Goal: Task Accomplishment & Management: Manage account settings

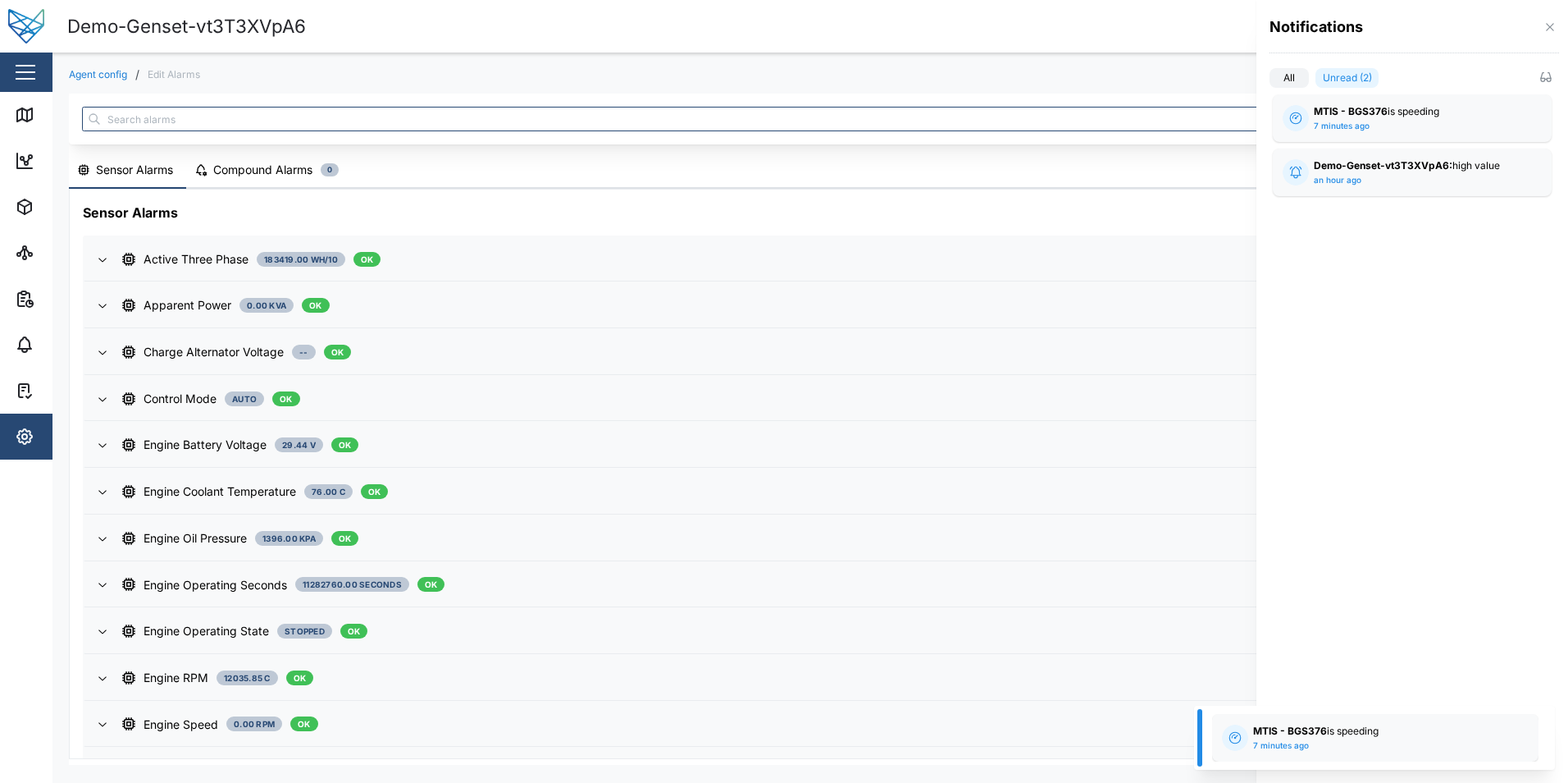
scroll to position [948, 0]
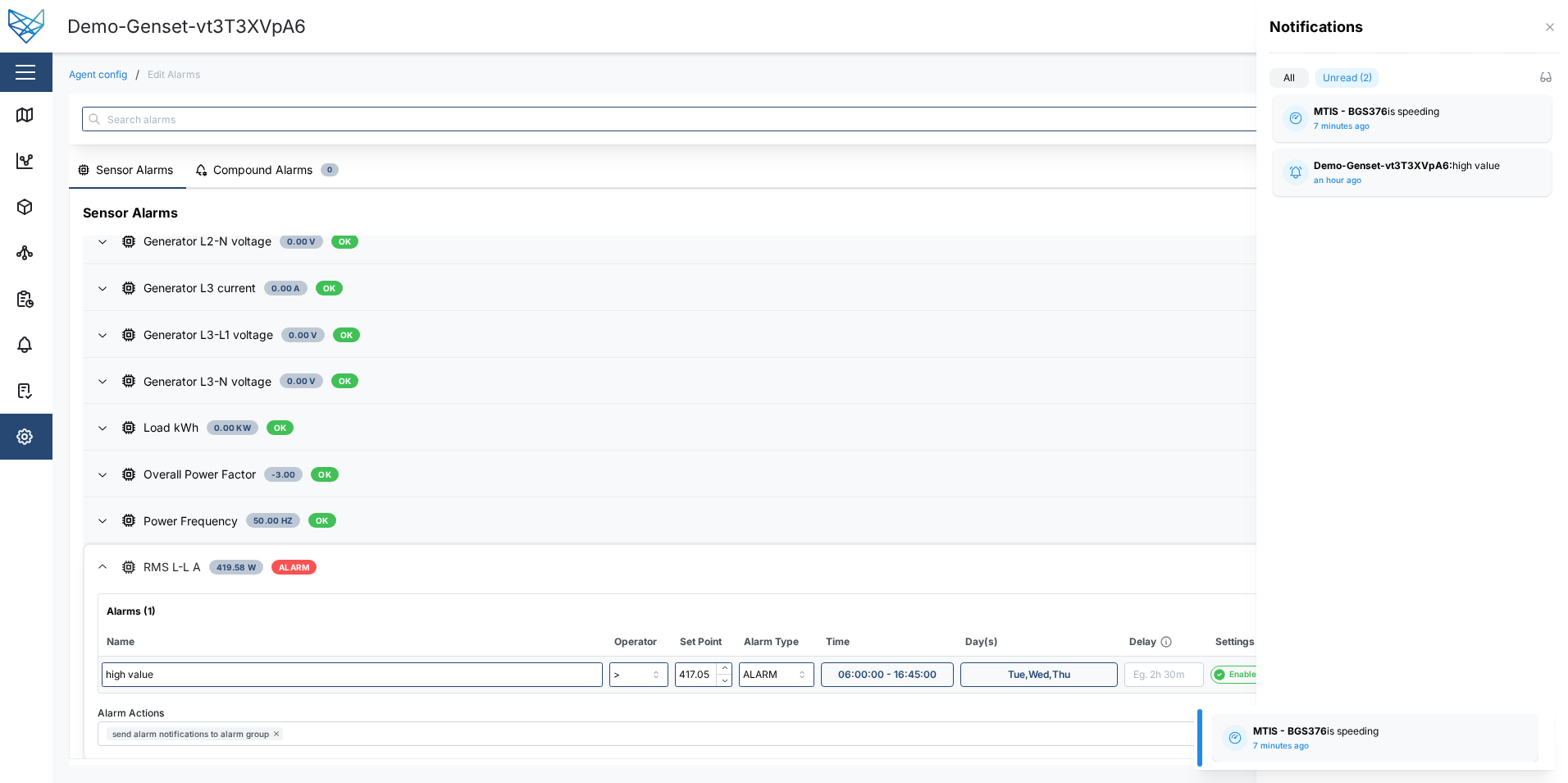
click at [154, 175] on div at bounding box center [784, 392] width 1568 height 783
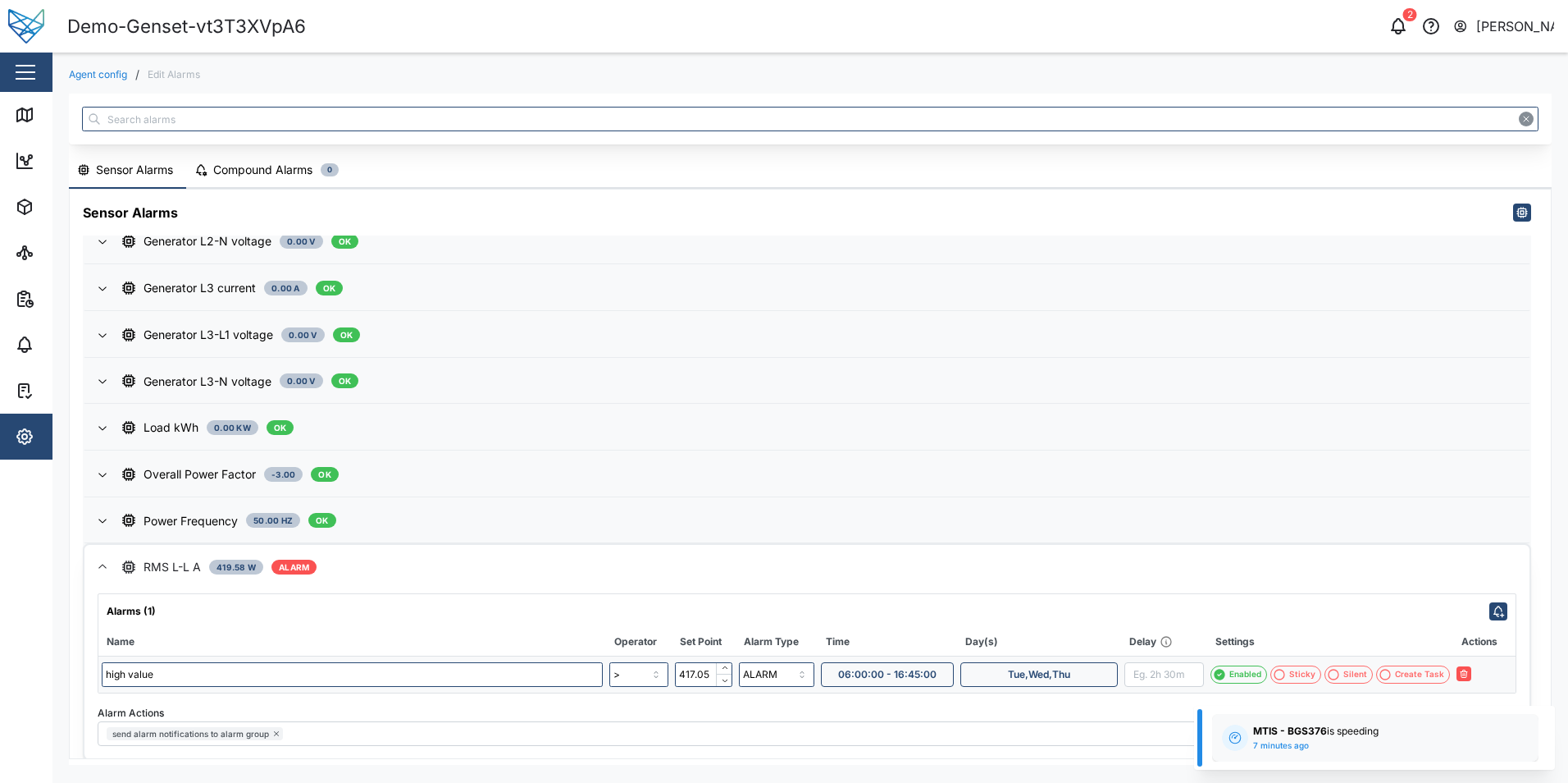
click at [154, 175] on div "Sensor Alarms" at bounding box center [134, 170] width 77 height 18
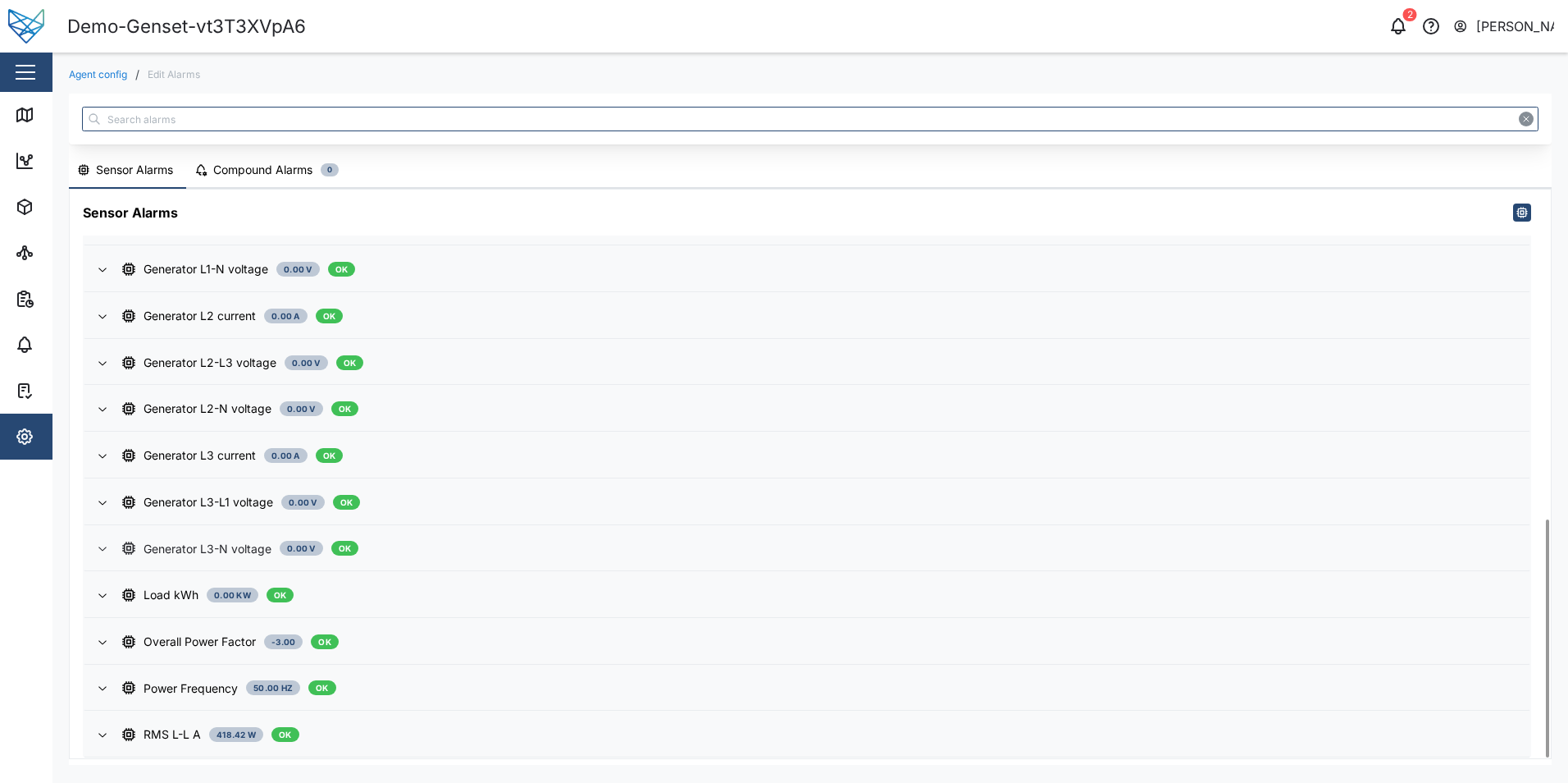
scroll to position [786, 0]
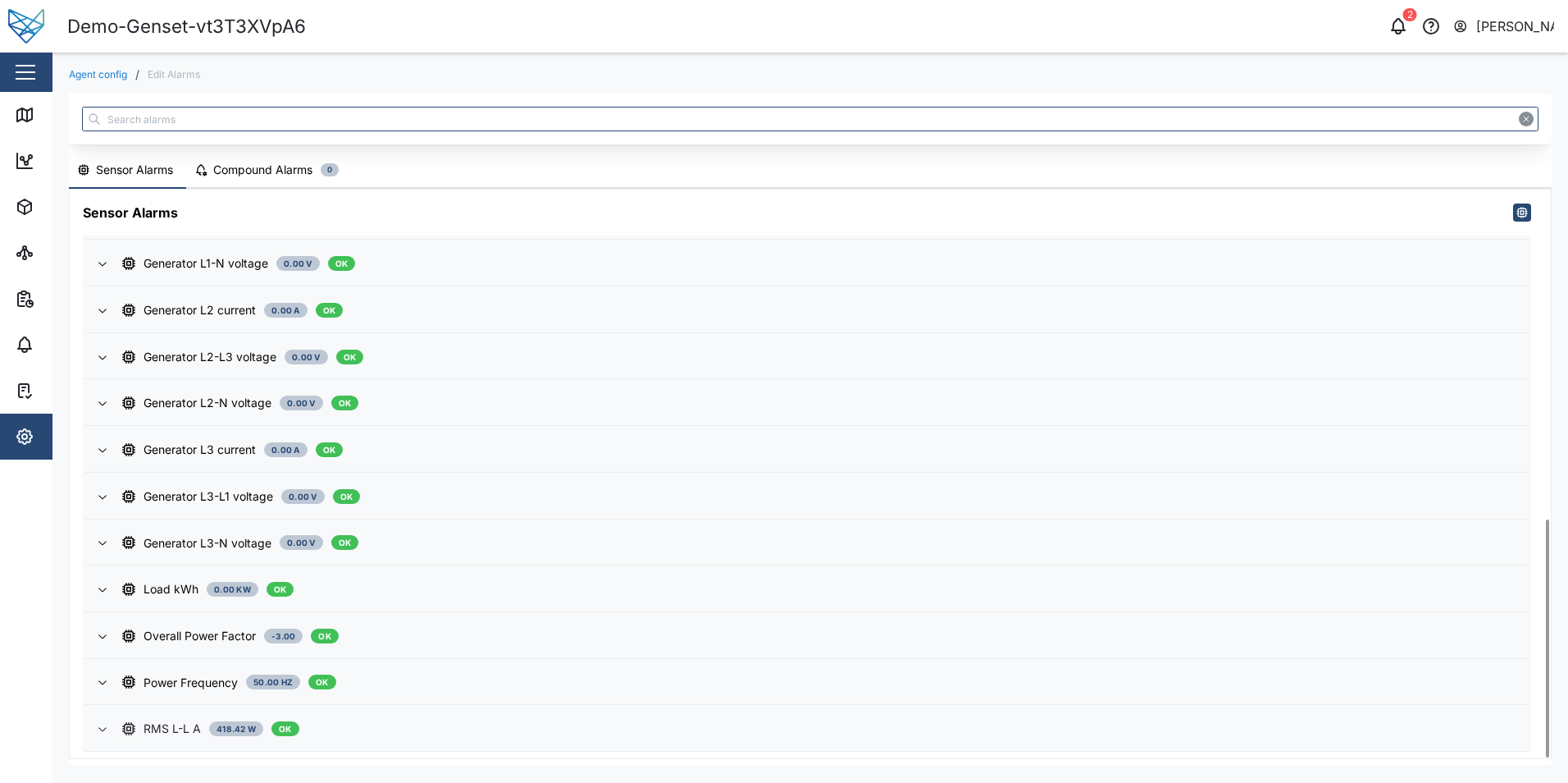
click at [363, 723] on div "RMS L-L A 418.42 W OK" at bounding box center [819, 729] width 1394 height 18
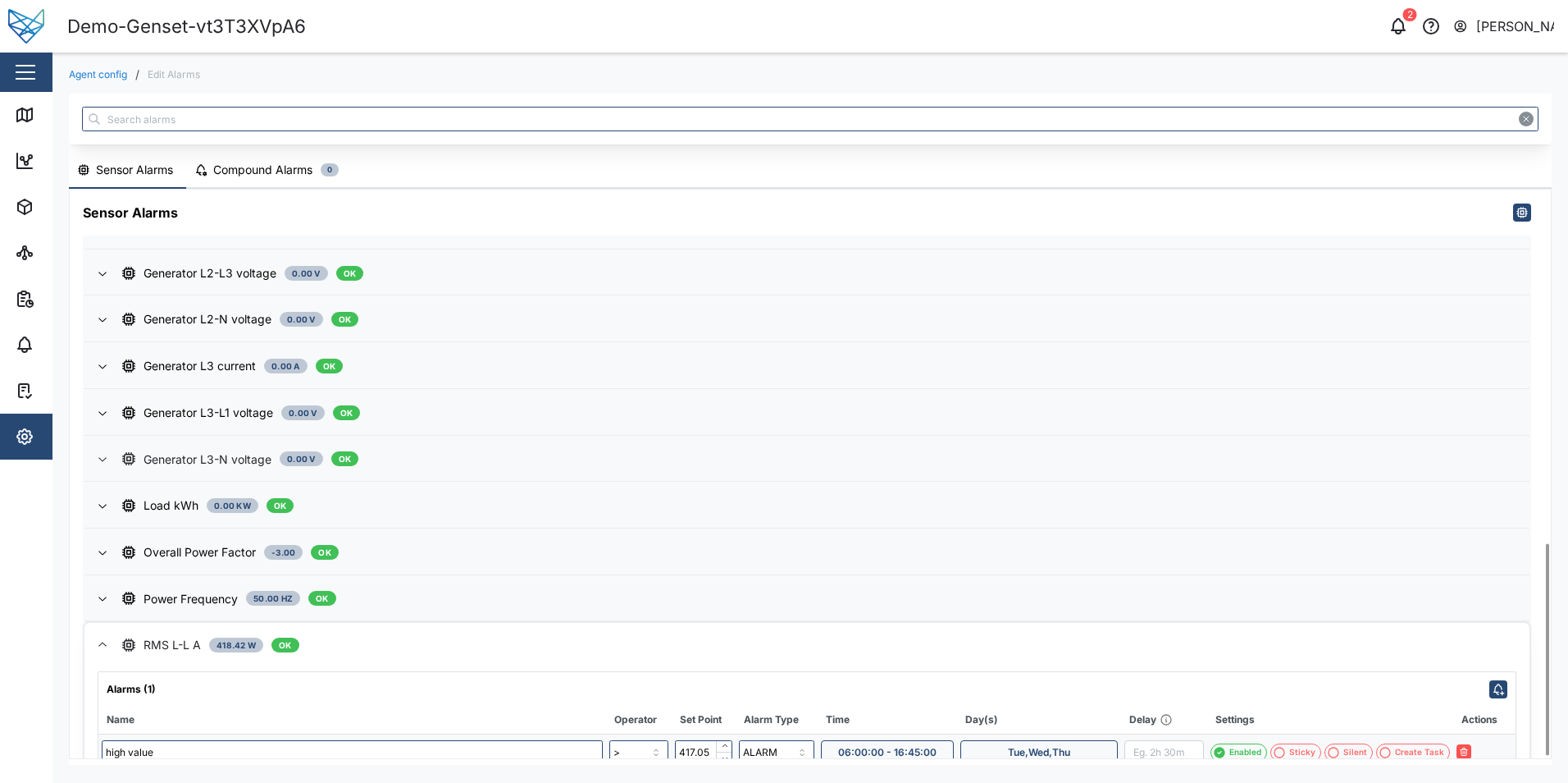
scroll to position [955, 0]
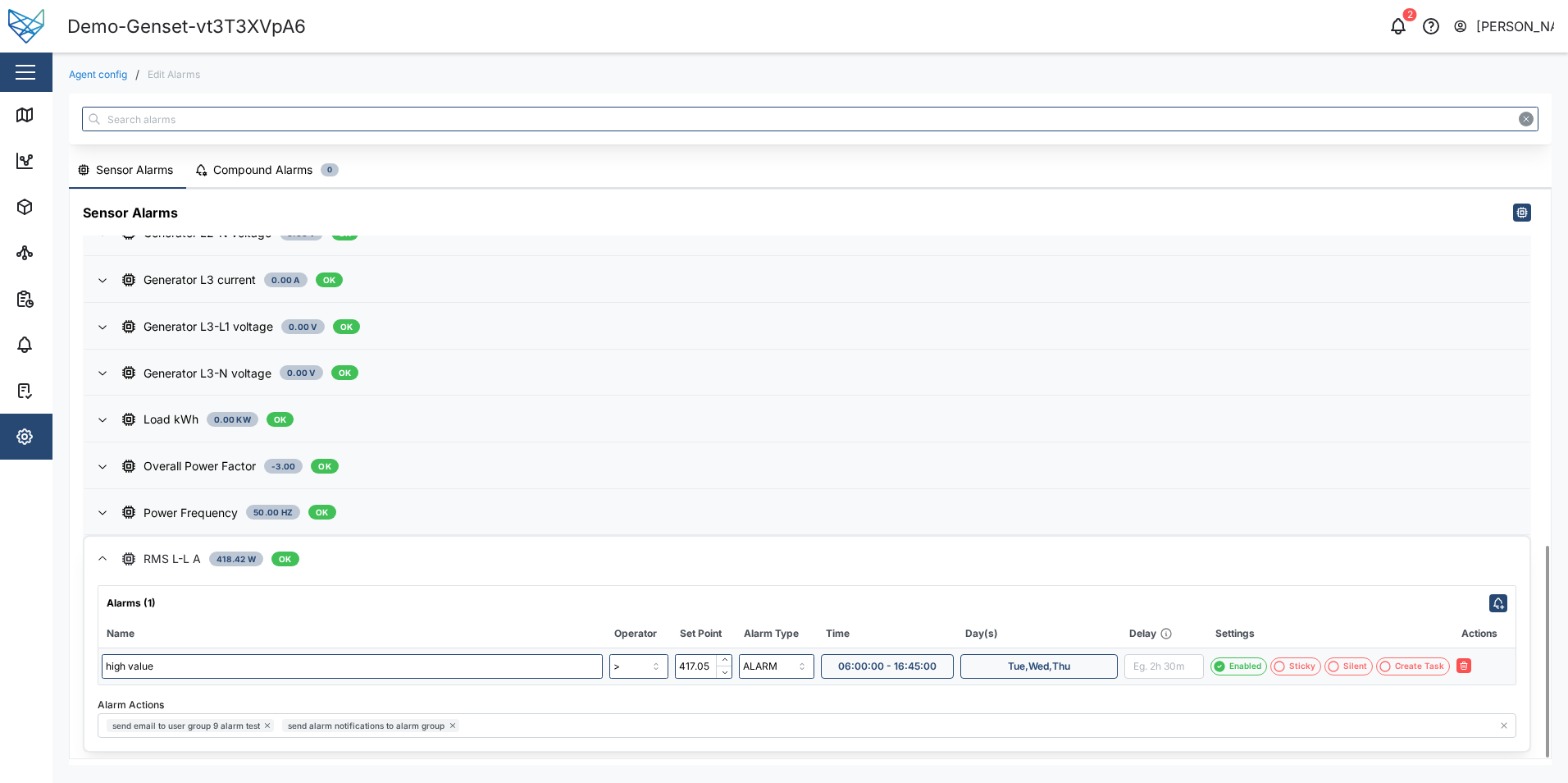
click at [910, 671] on span "06:00:00 - 16:45:00" at bounding box center [887, 666] width 99 height 23
click at [963, 625] on input "16:45:00" at bounding box center [991, 623] width 101 height 25
type input "18:45:00"
click at [1119, 603] on div "Alarms (1)" at bounding box center [807, 599] width 1417 height 26
click at [1484, 670] on icon "button" at bounding box center [1481, 665] width 10 height 10
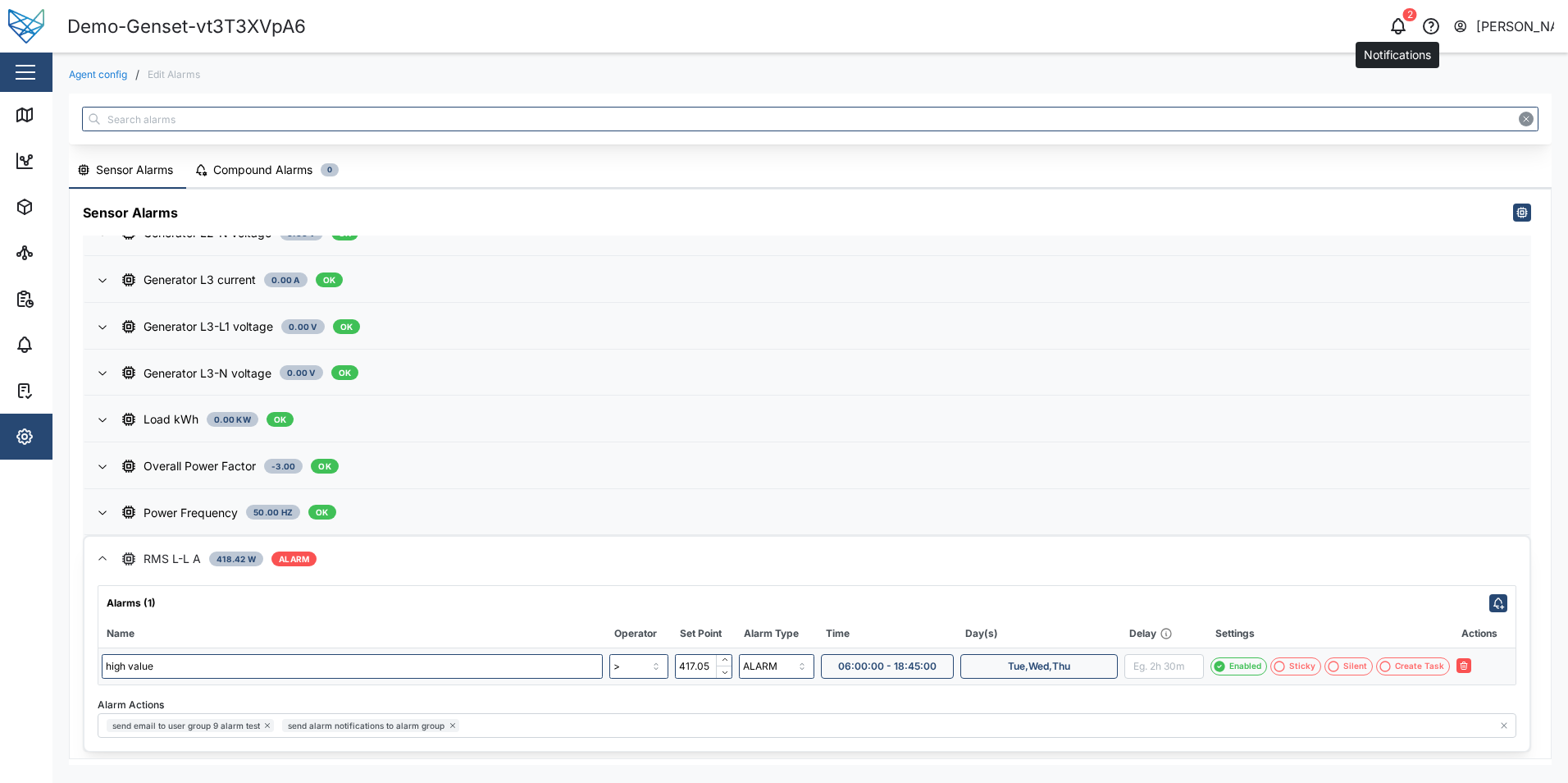
click at [1397, 34] on icon "button" at bounding box center [1398, 32] width 5 height 4
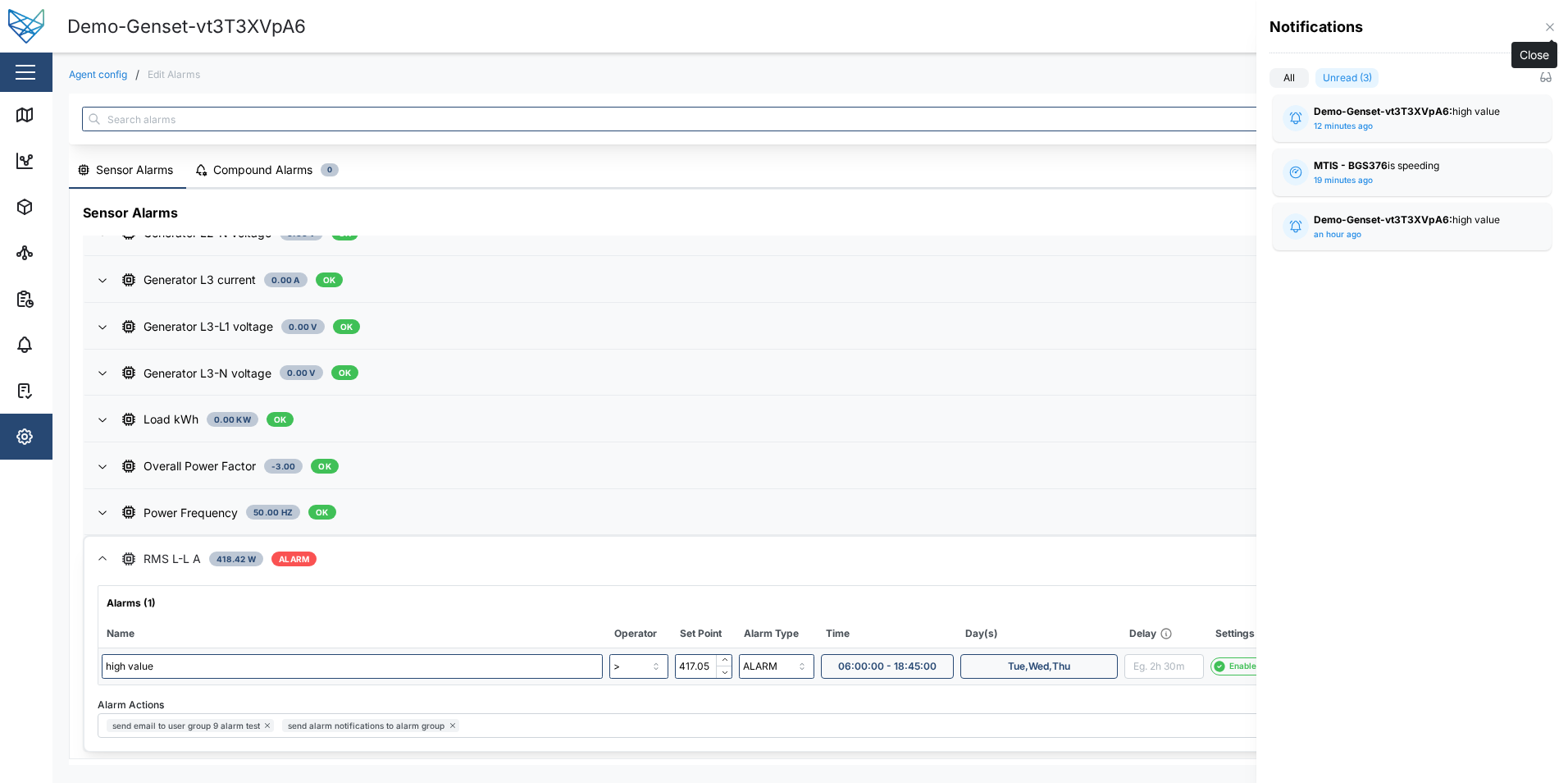
click at [1547, 26] on icon "button" at bounding box center [1550, 27] width 13 height 13
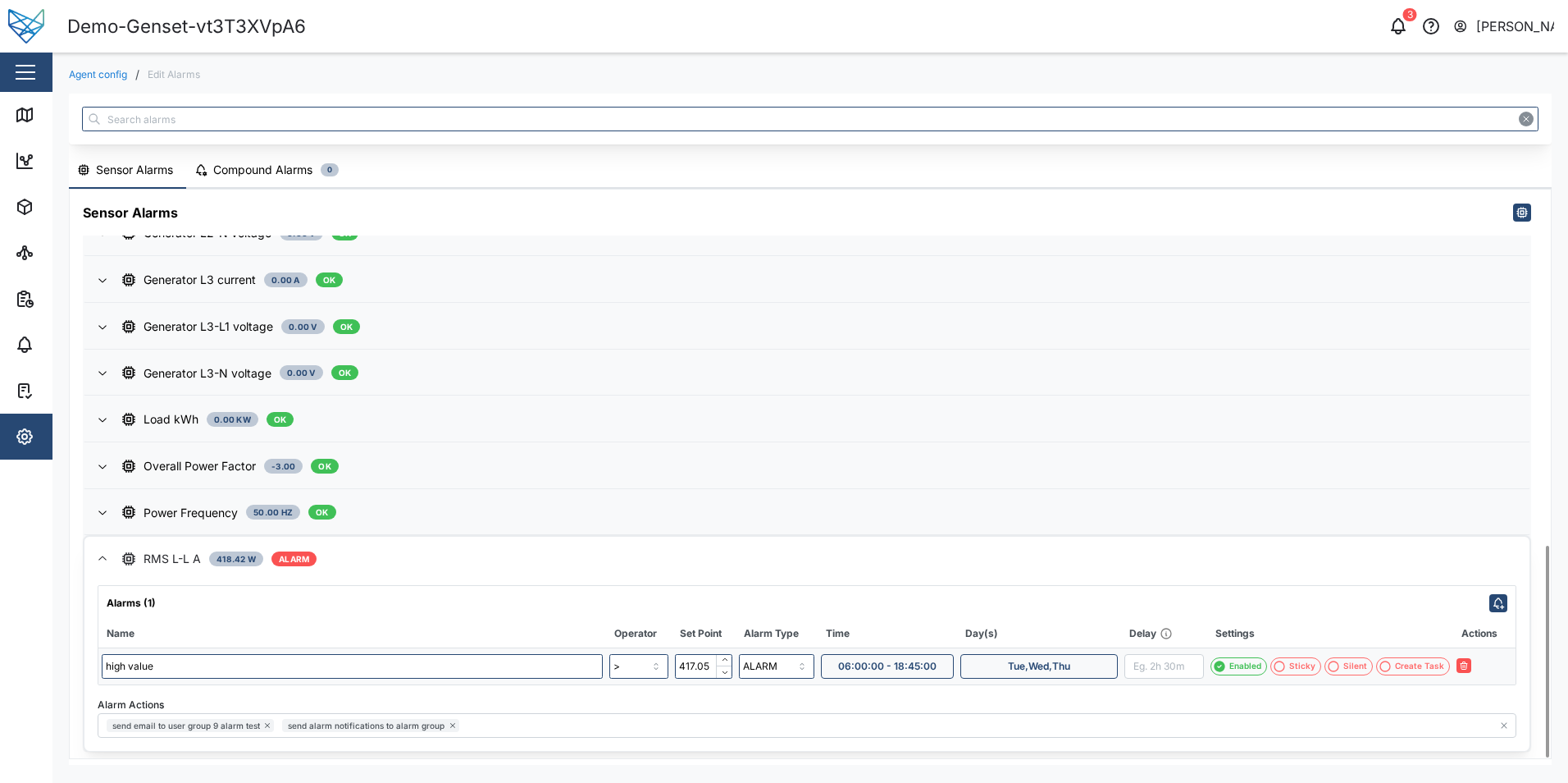
click at [1028, 667] on span "Tue,Wed,Thu" at bounding box center [1039, 666] width 63 height 23
click at [1149, 625] on span "Thu" at bounding box center [1146, 626] width 18 height 17
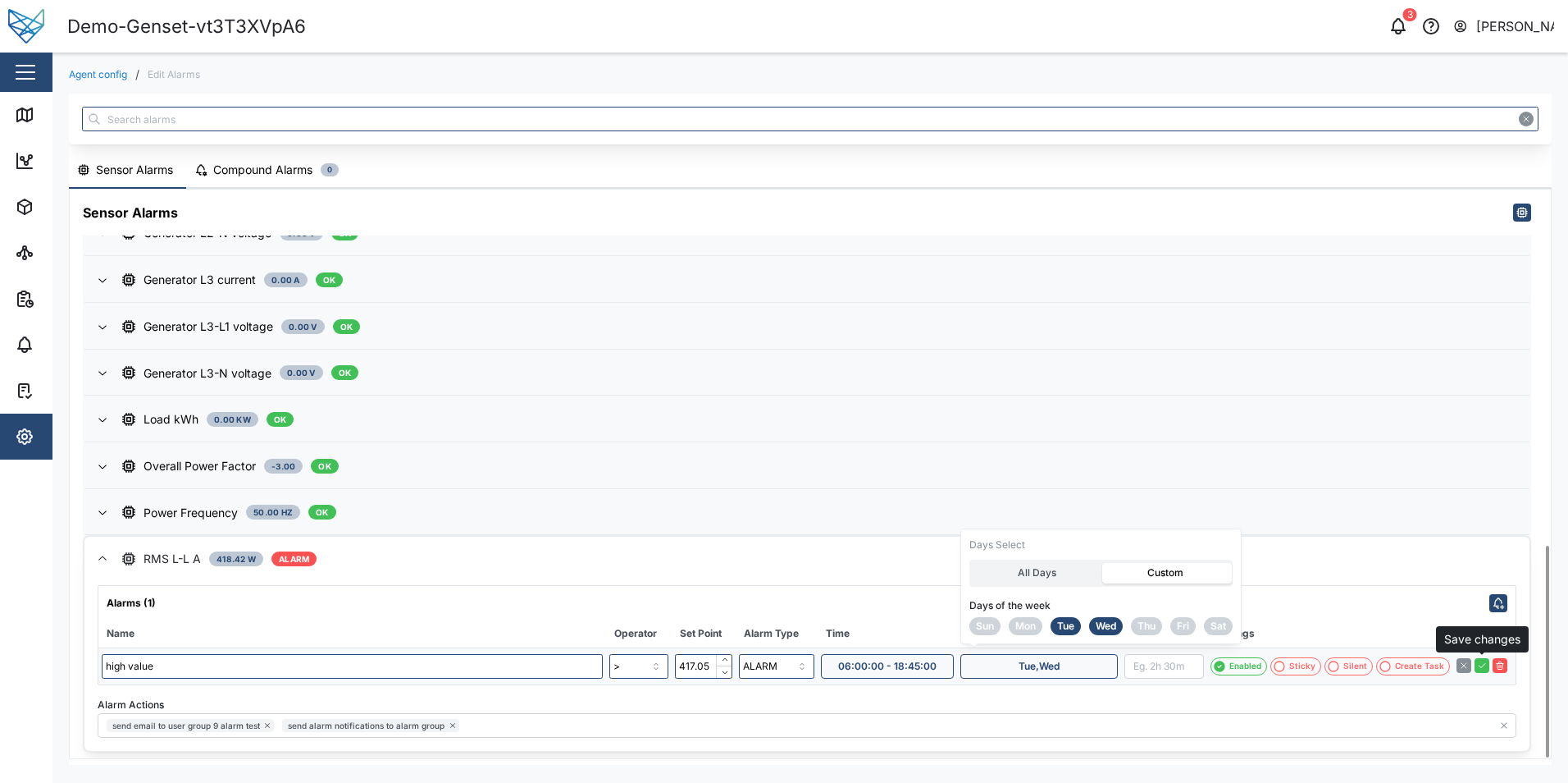
click at [1487, 671] on button "button" at bounding box center [1481, 665] width 15 height 15
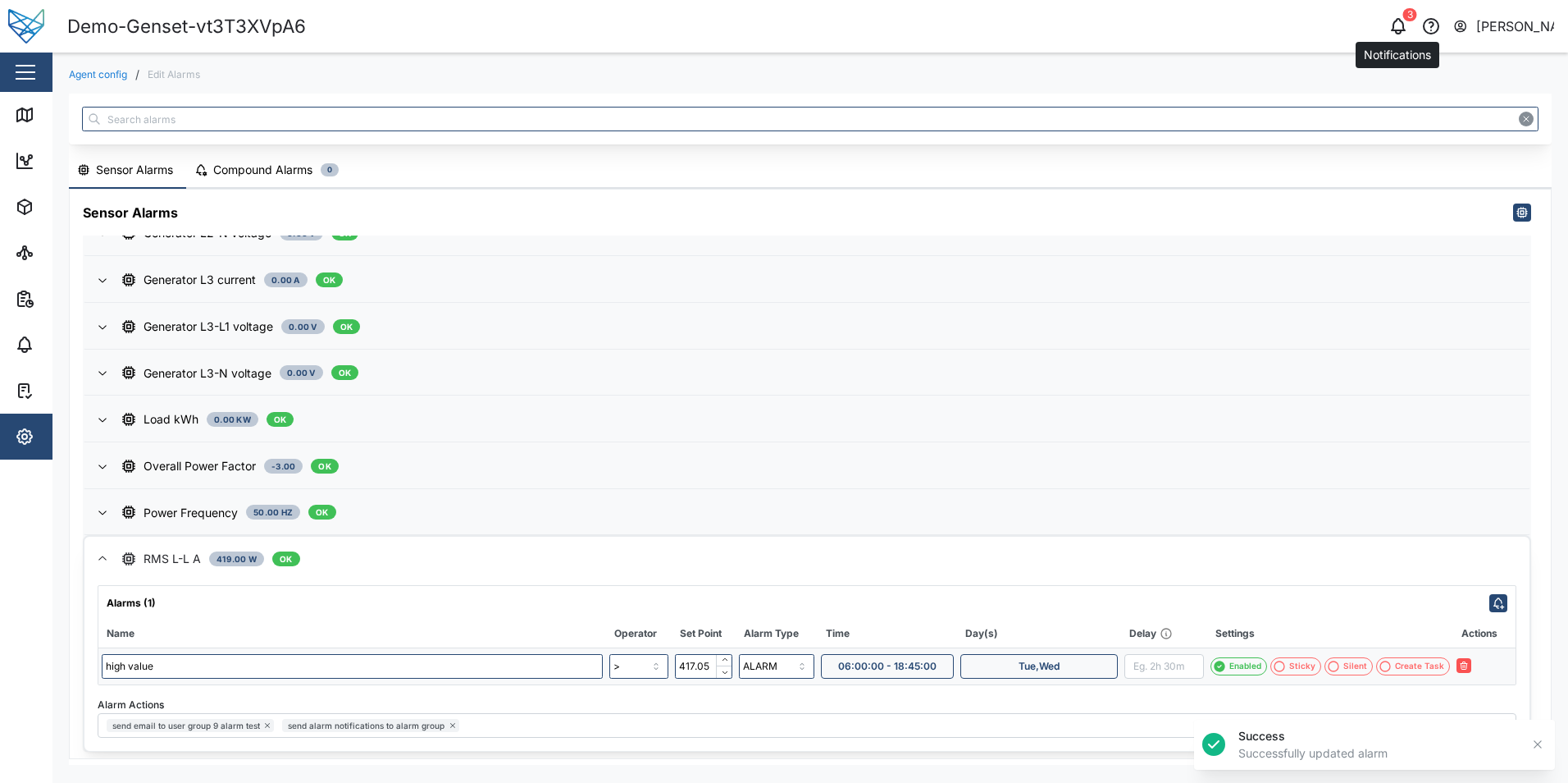
click at [1404, 34] on icon "button" at bounding box center [1398, 26] width 19 height 19
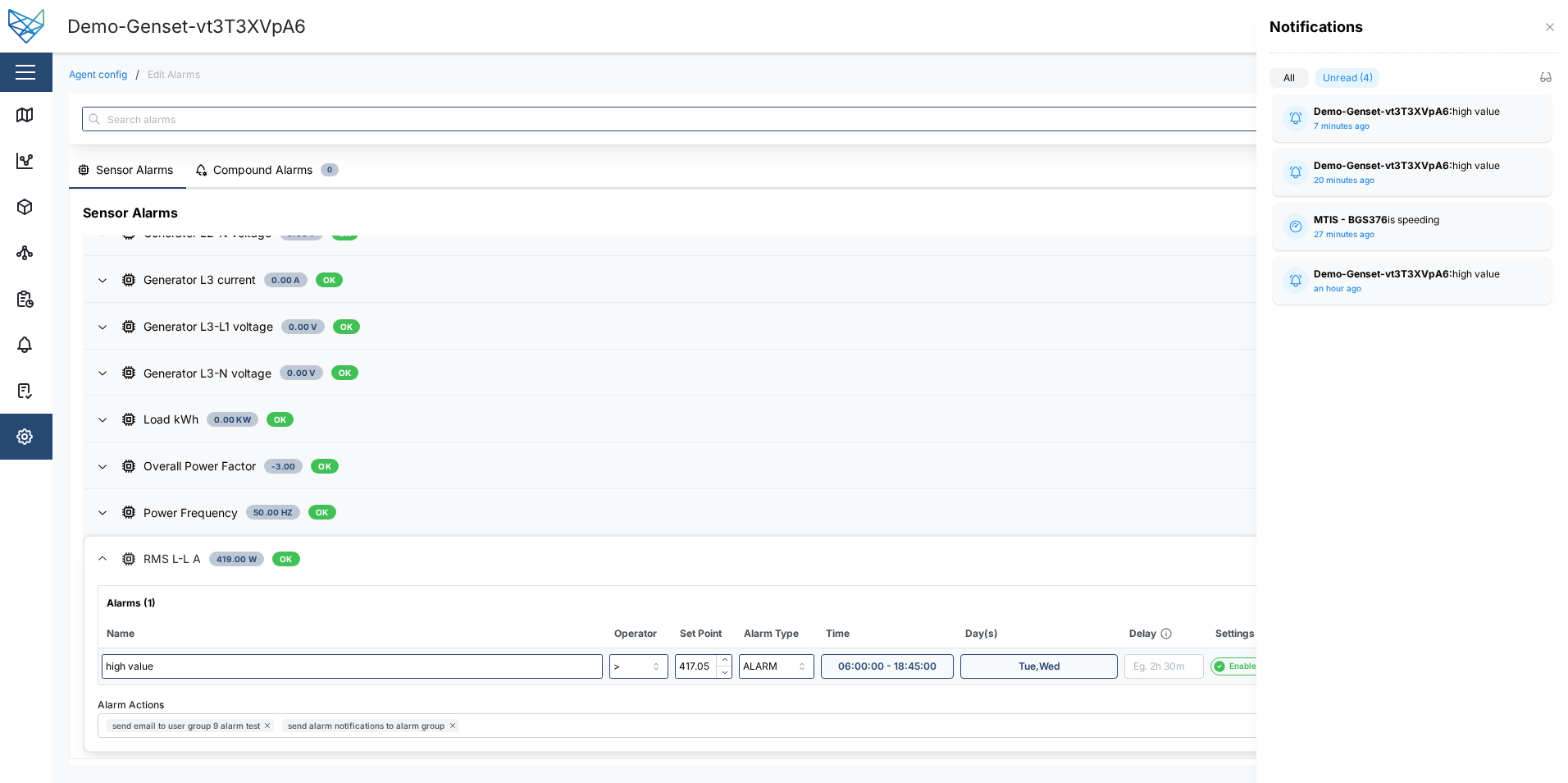
scroll to position [948, 0]
